Goal: Task Accomplishment & Management: Manage account settings

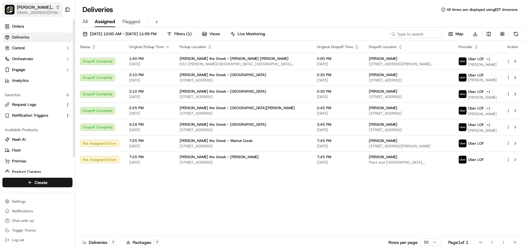
click at [27, 7] on span "Nick the Greek Parent Org" at bounding box center [35, 7] width 36 height 6
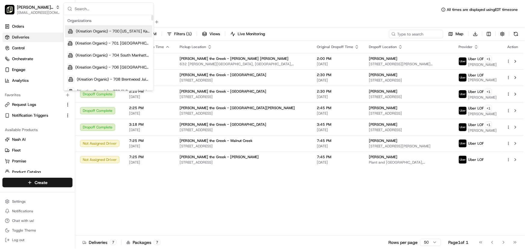
click at [110, 9] on input "text" at bounding box center [112, 9] width 75 height 12
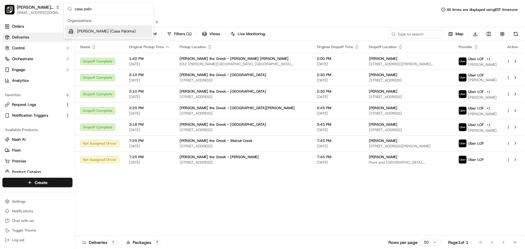
type input "casa palo"
click at [127, 32] on div "Pei Wei (Casa Paloma)" at bounding box center [108, 31] width 87 height 12
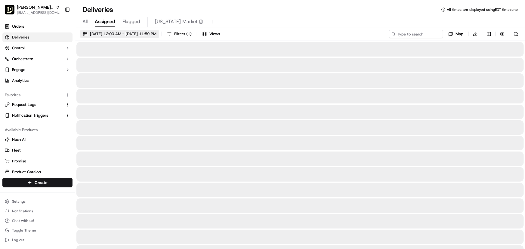
click at [121, 31] on span "09/22/2025 12:00 AM - 09/22/2025 11:59 PM" at bounding box center [123, 33] width 66 height 5
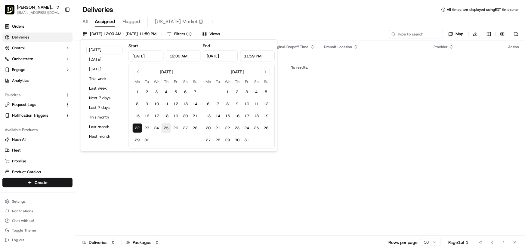
click at [167, 126] on button "25" at bounding box center [166, 128] width 10 height 10
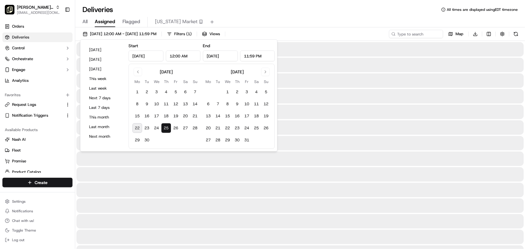
type input "Sep 25, 2025"
click at [274, 6] on div "Deliveries All times are displayed using EDT timezone" at bounding box center [300, 10] width 450 height 10
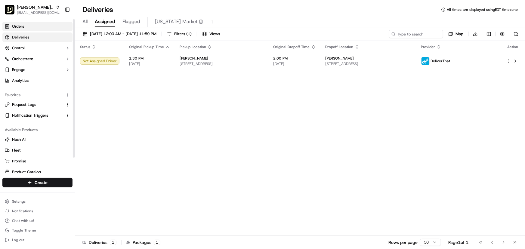
click at [19, 24] on span "Orders" at bounding box center [18, 26] width 12 height 5
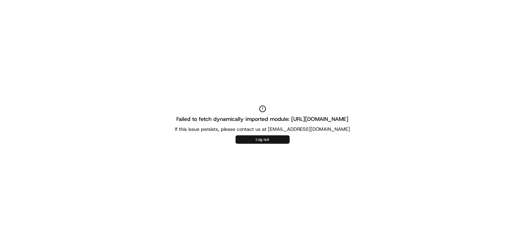
click at [272, 139] on button "Log out" at bounding box center [263, 139] width 54 height 8
